Goal: Task Accomplishment & Management: Use online tool/utility

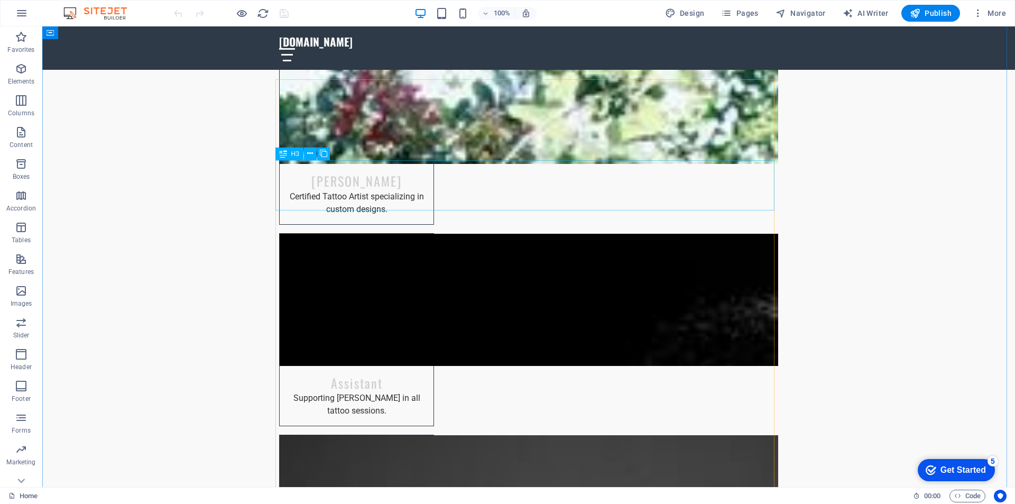
scroll to position [4017, 0]
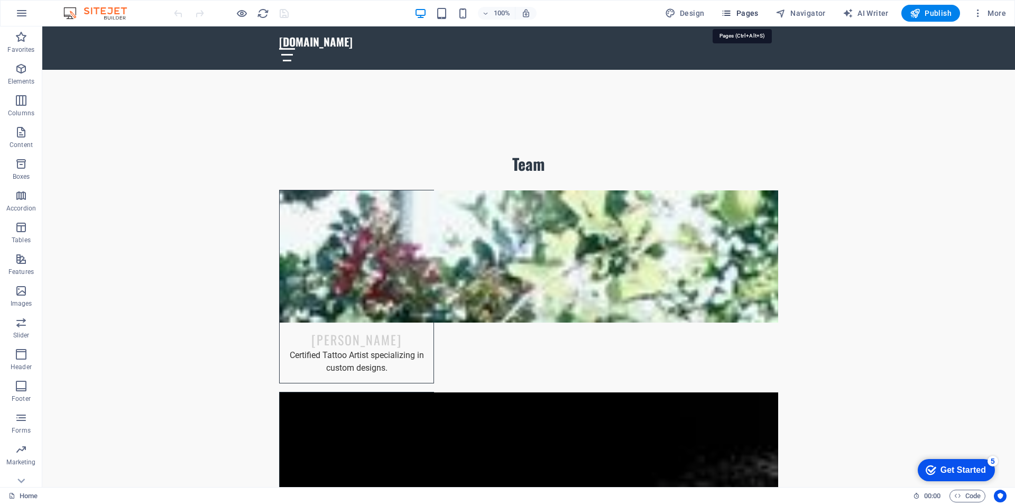
click at [743, 10] on span "Pages" at bounding box center [739, 13] width 37 height 11
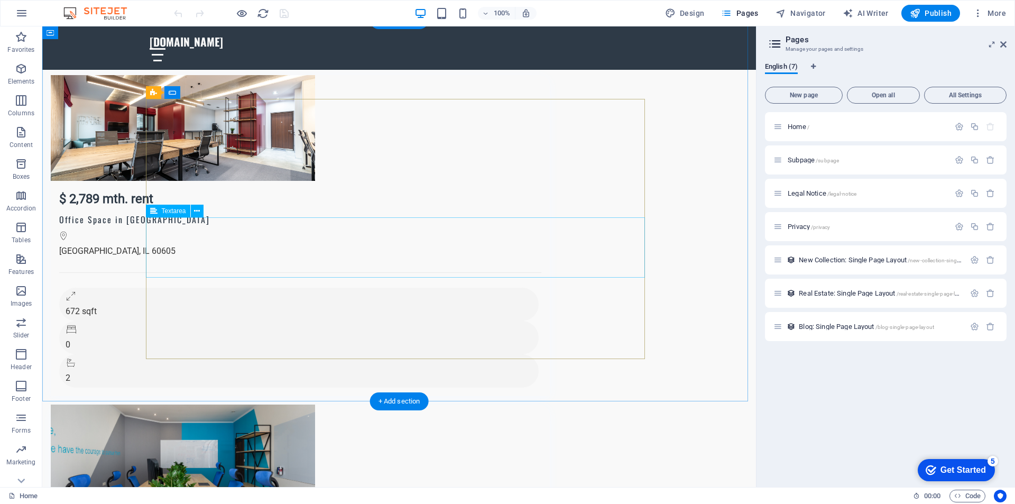
scroll to position [7907, 0]
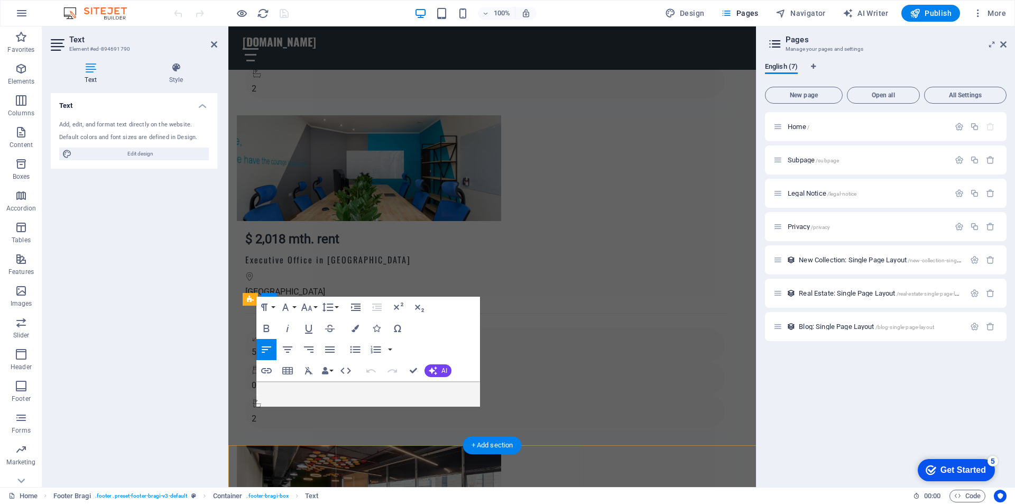
scroll to position [7768, 0]
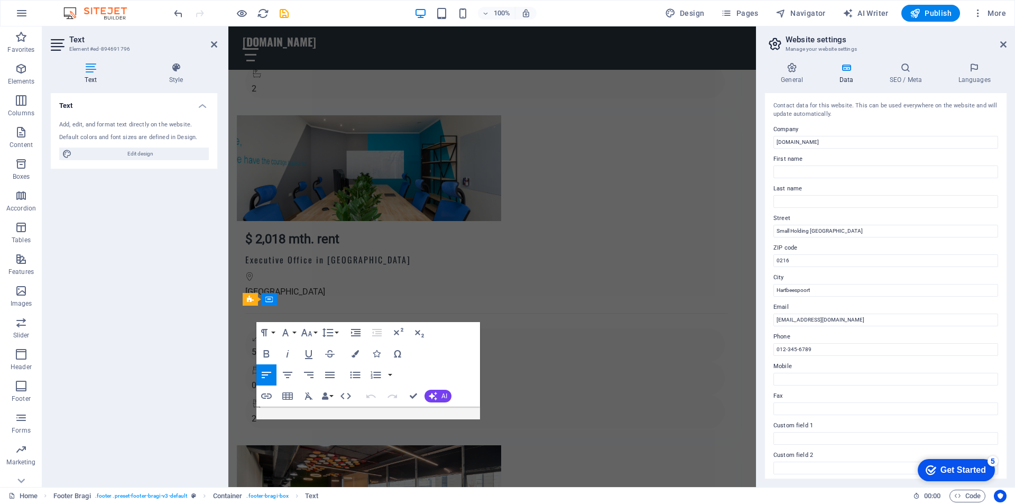
scroll to position [7768, 0]
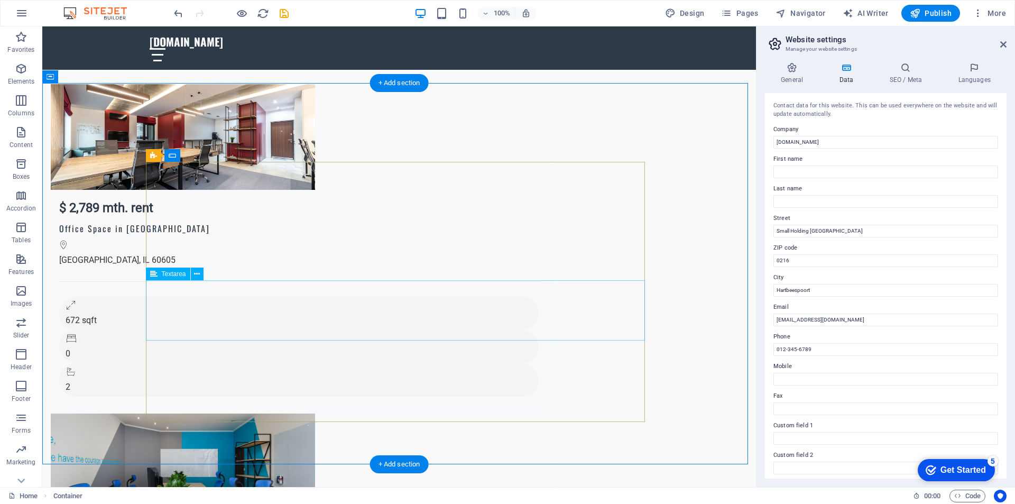
scroll to position [7696, 0]
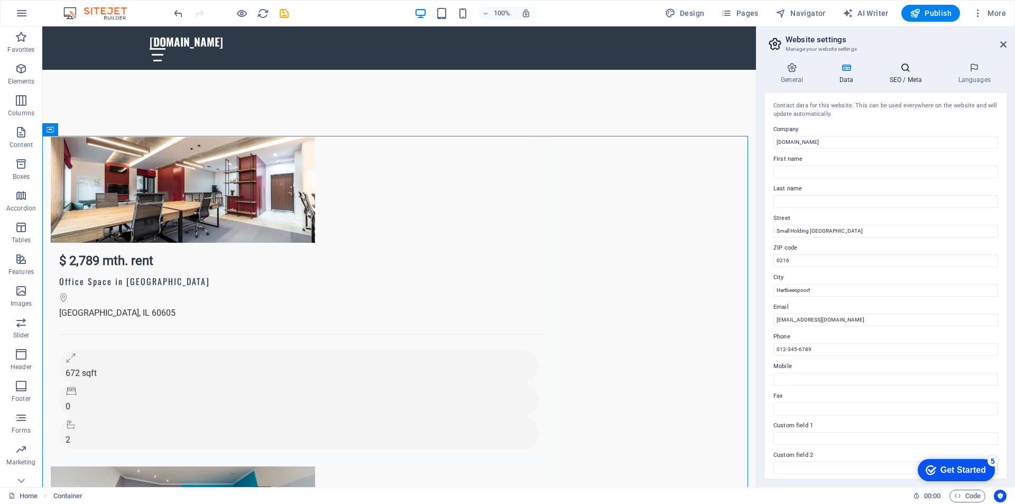
click at [909, 71] on icon at bounding box center [905, 67] width 64 height 11
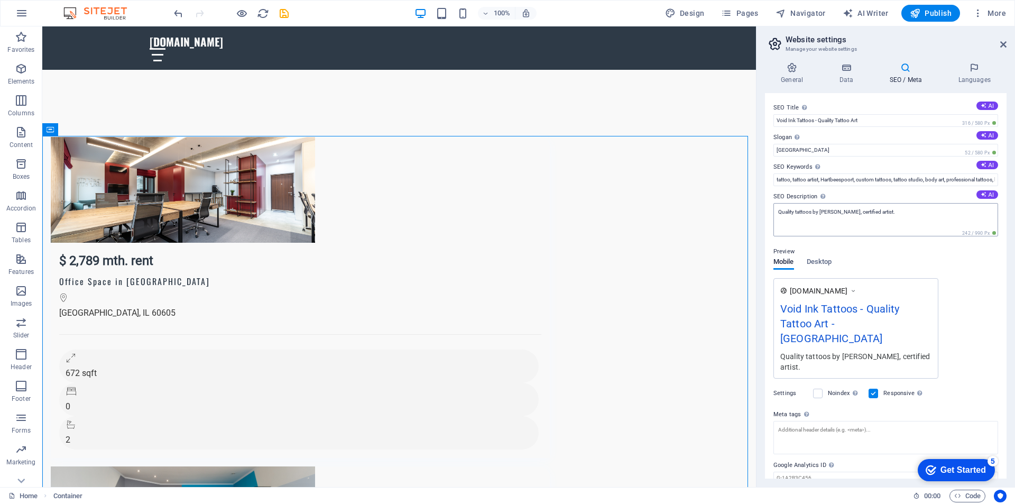
scroll to position [18, 0]
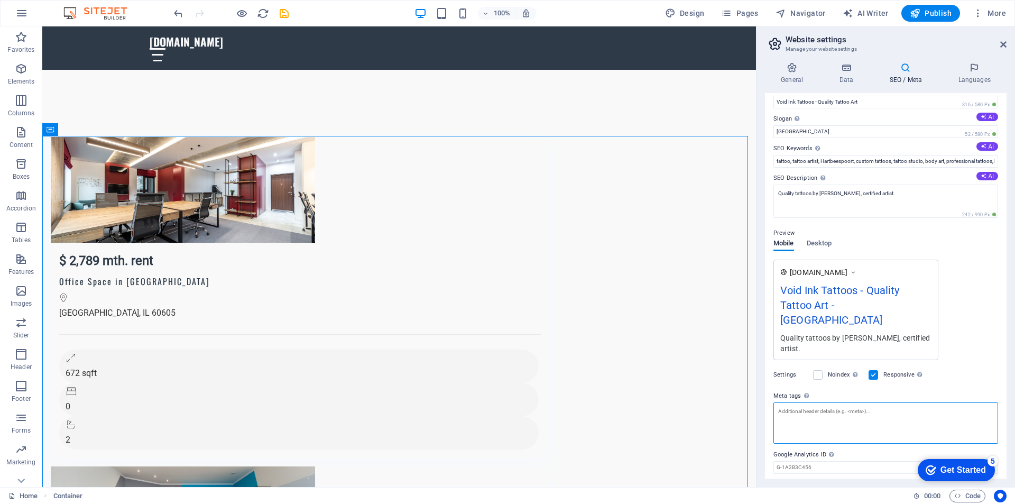
click at [842, 402] on textarea "Meta tags Enter HTML code here that will be placed inside the tags of your webs…" at bounding box center [885, 422] width 225 height 41
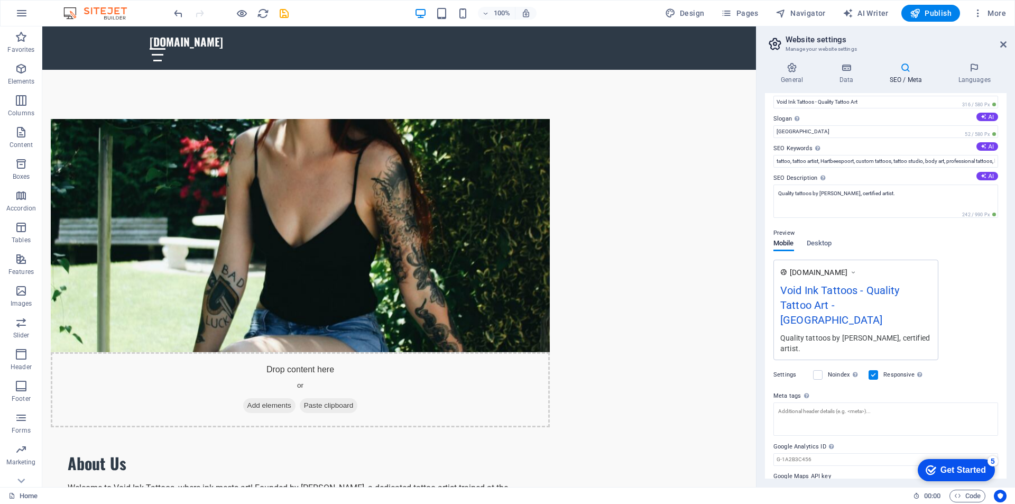
scroll to position [0, 0]
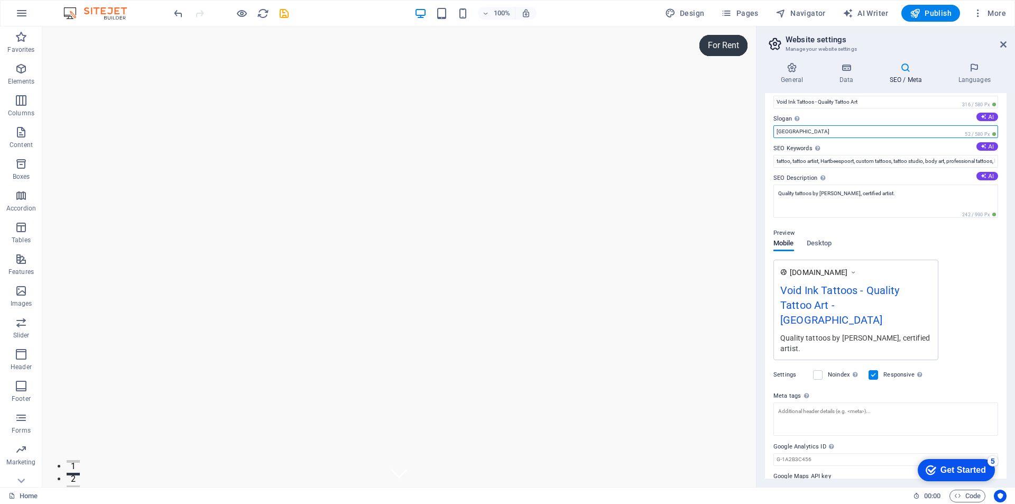
drag, startPoint x: 797, startPoint y: 130, endPoint x: 765, endPoint y: 131, distance: 32.2
click at [765, 131] on div "SEO Title The title of your website - make it something that stands out in sear…" at bounding box center [886, 285] width 242 height 385
type input "Void Ink Tattoos - Where art meets skin"
click at [929, 13] on span "Publish" at bounding box center [931, 13] width 42 height 11
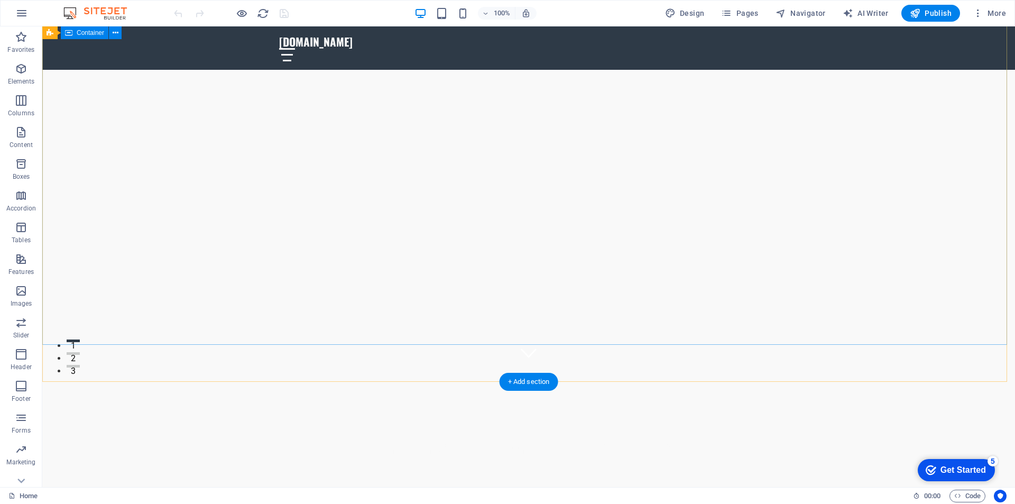
scroll to position [145, 0]
click at [526, 338] on div "+ Add section" at bounding box center [528, 342] width 59 height 18
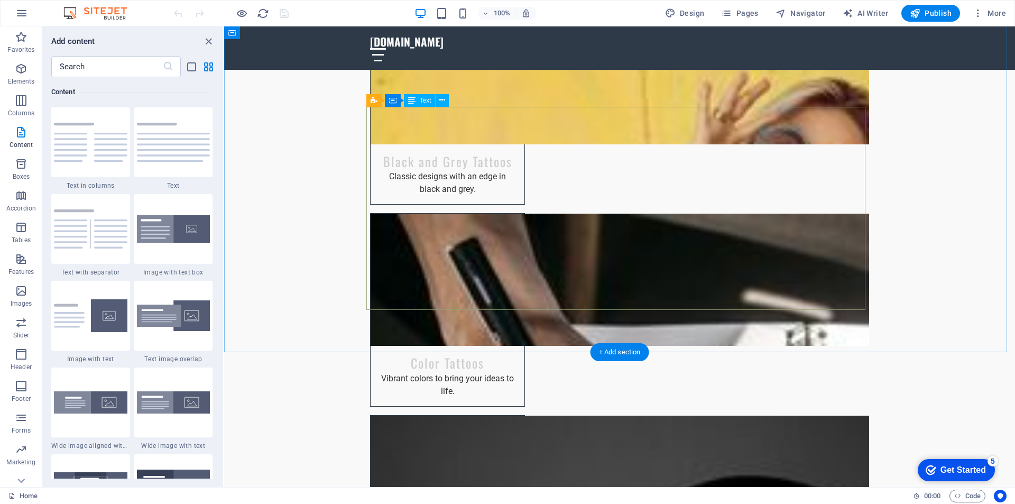
scroll to position [2206, 0]
